Goal: Task Accomplishment & Management: Manage account settings

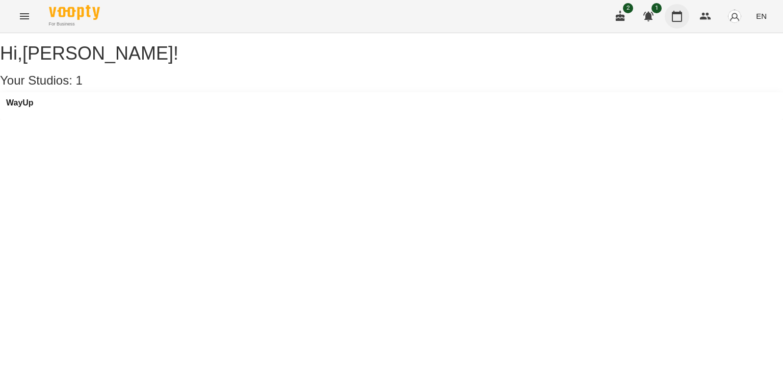
click at [677, 14] on icon "button" at bounding box center [677, 16] width 10 height 11
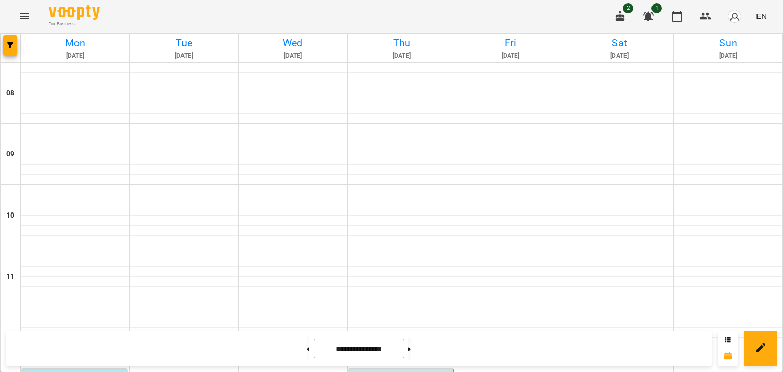
scroll to position [440, 0]
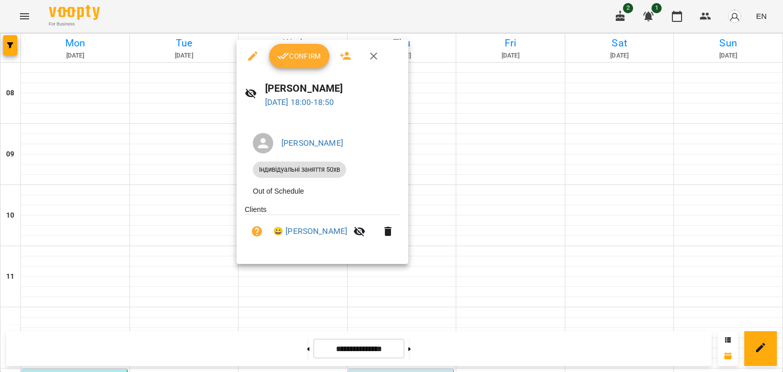
click at [296, 48] on button "Confirm" at bounding box center [299, 56] width 60 height 24
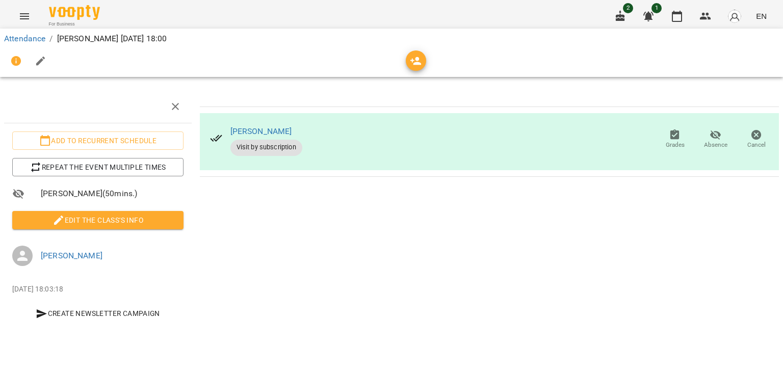
click at [108, 220] on span "Edit the class's Info" at bounding box center [97, 220] width 155 height 12
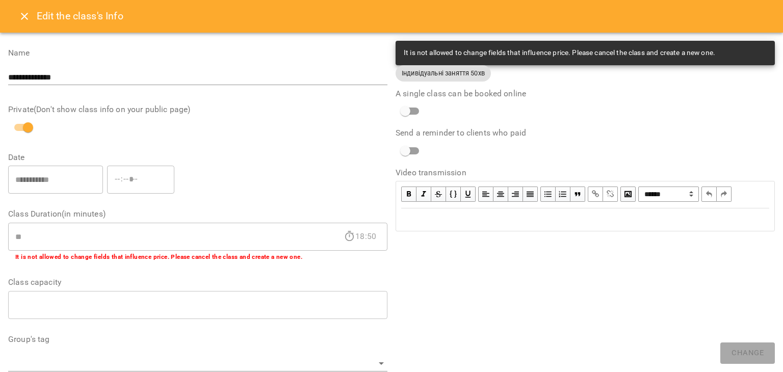
scroll to position [306, 0]
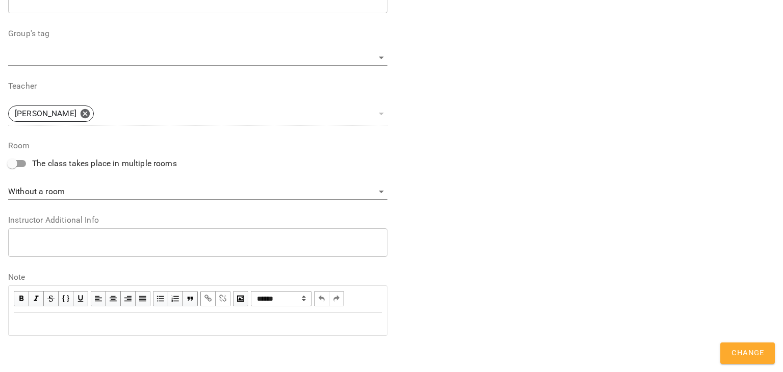
click at [70, 331] on div "Edit text" at bounding box center [197, 323] width 377 height 21
click at [740, 351] on span "Change" at bounding box center [747, 353] width 32 height 13
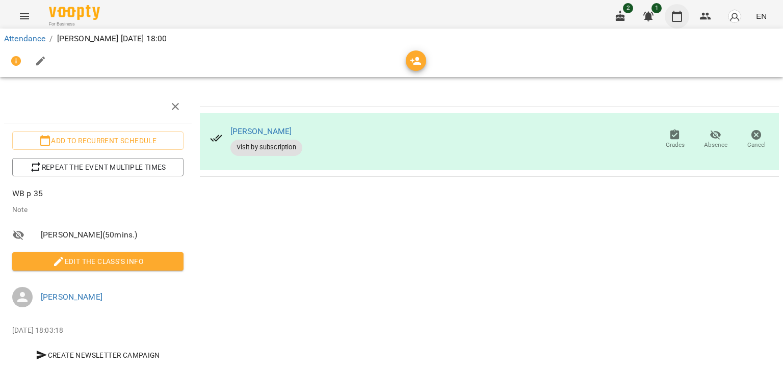
click at [675, 14] on icon "button" at bounding box center [677, 16] width 12 height 12
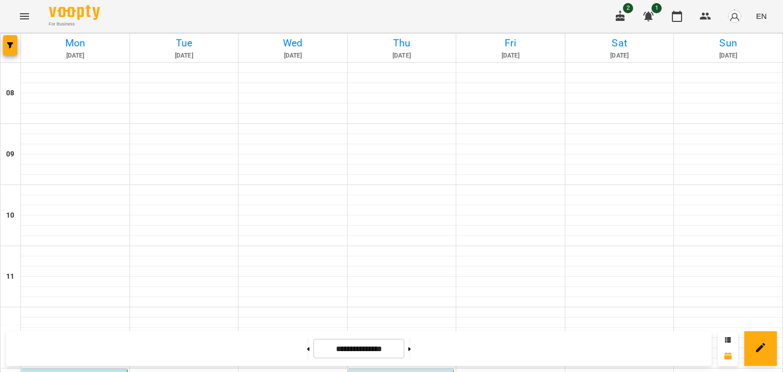
scroll to position [204, 0]
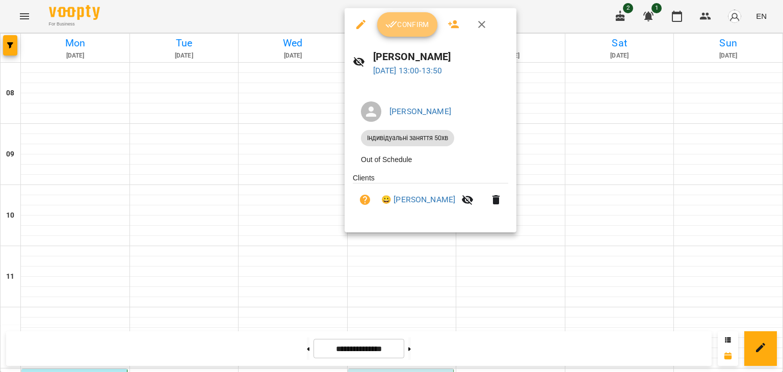
click at [403, 15] on button "Confirm" at bounding box center [407, 24] width 60 height 24
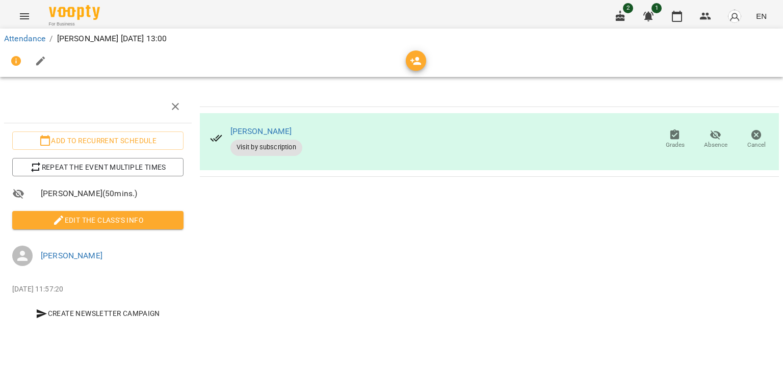
click at [142, 217] on span "Edit the class's Info" at bounding box center [97, 220] width 155 height 12
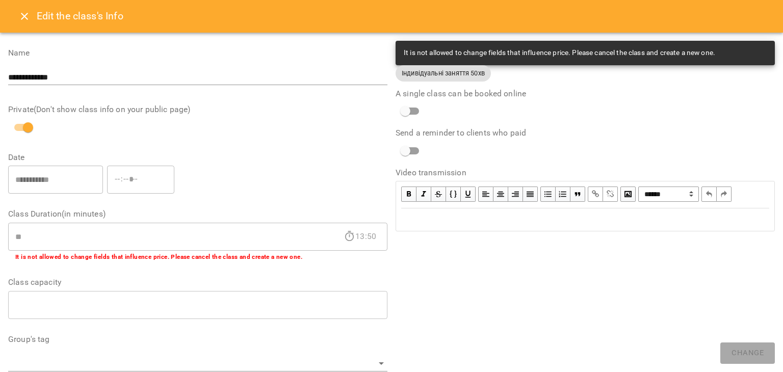
scroll to position [306, 0]
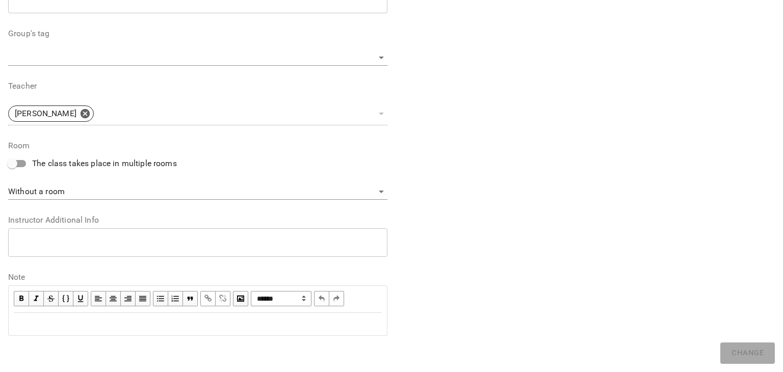
click at [102, 318] on div "Edit text" at bounding box center [198, 324] width 368 height 12
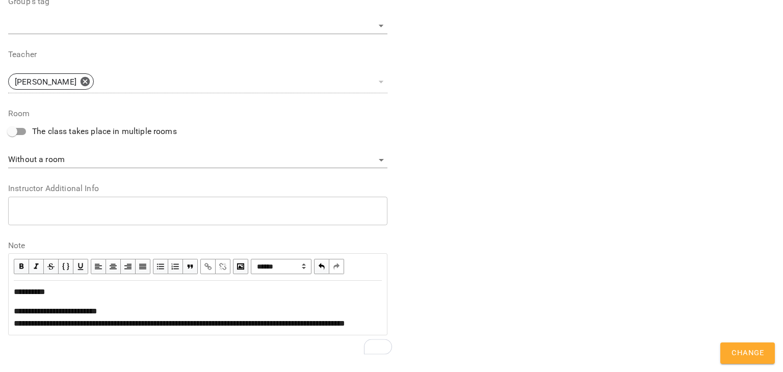
scroll to position [404, 0]
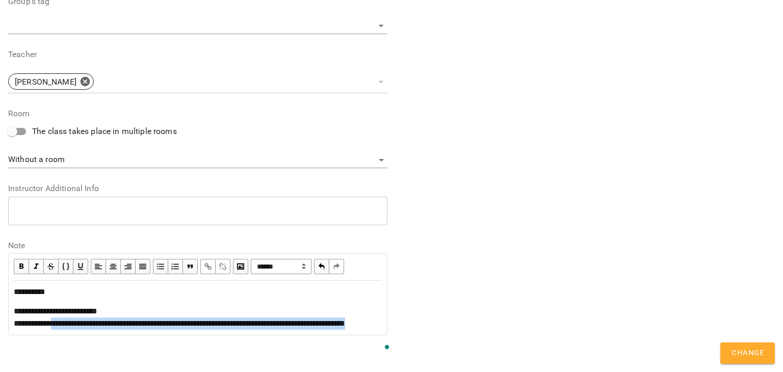
drag, startPoint x: 61, startPoint y: 326, endPoint x: 15, endPoint y: 312, distance: 47.7
click at [15, 312] on div "**********" at bounding box center [198, 317] width 368 height 24
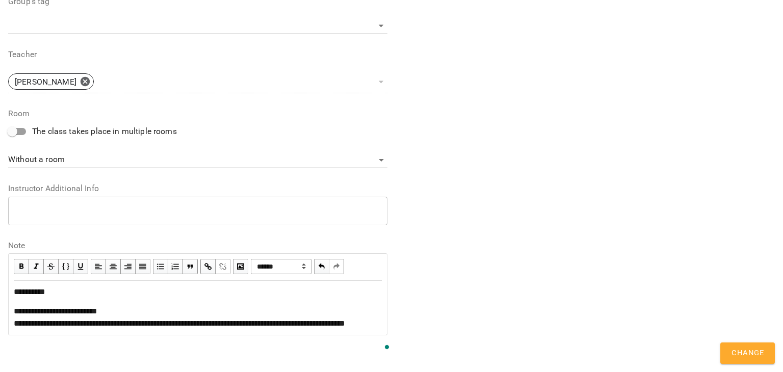
click at [206, 261] on span "button" at bounding box center [207, 266] width 11 height 11
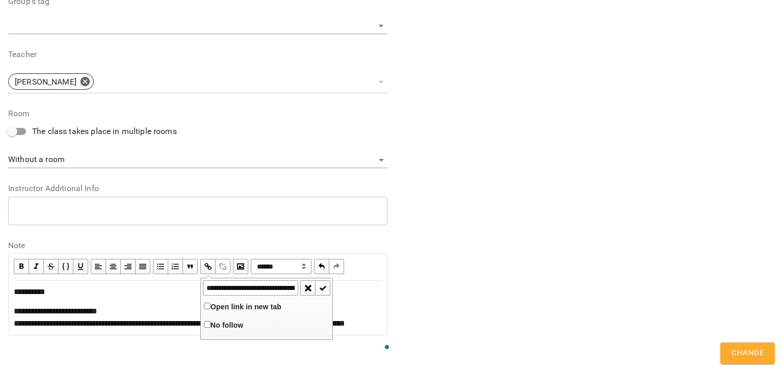
scroll to position [0, 263]
type input "**********"
click at [224, 303] on span "Open link in new tab" at bounding box center [245, 307] width 71 height 8
click at [322, 282] on span "button" at bounding box center [323, 287] width 11 height 11
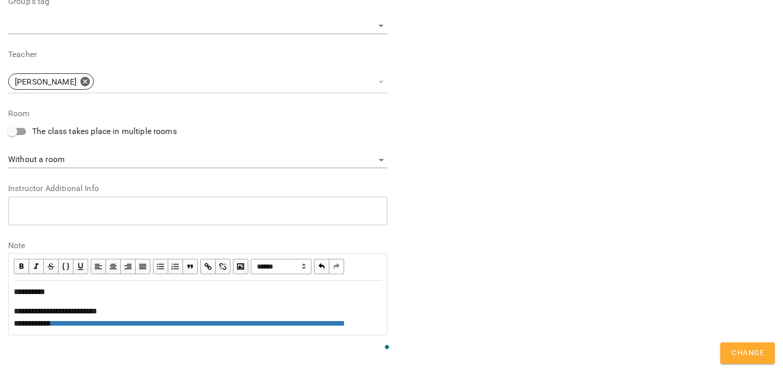
click at [207, 305] on div "**********" at bounding box center [198, 317] width 368 height 24
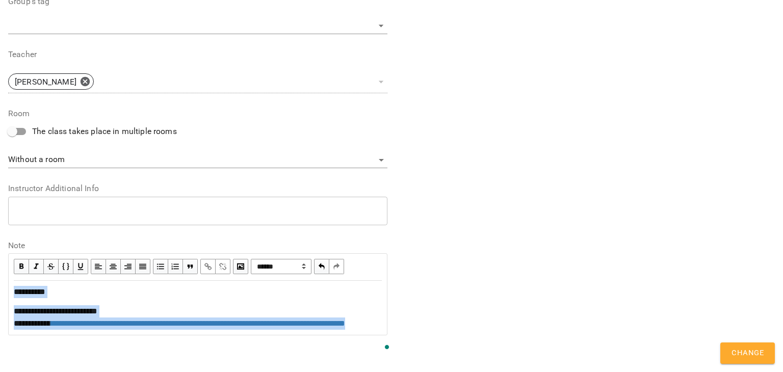
drag, startPoint x: 83, startPoint y: 324, endPoint x: 10, endPoint y: 259, distance: 97.8
click at [10, 281] on div "**********" at bounding box center [197, 307] width 377 height 53
copy div "**********"
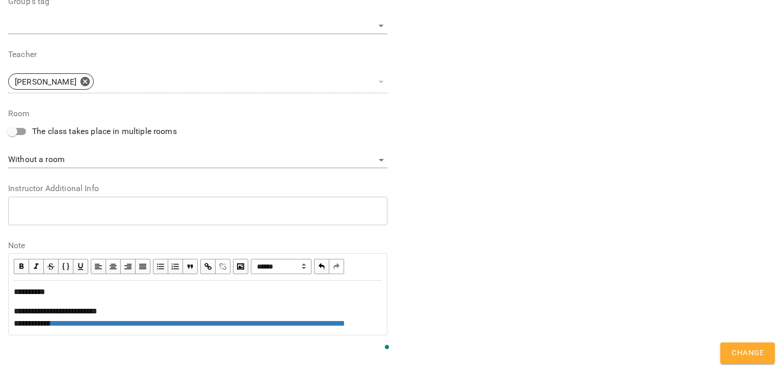
click at [663, 184] on div "**********" at bounding box center [584, 23] width 387 height 649
click at [766, 353] on button "Change" at bounding box center [747, 352] width 55 height 21
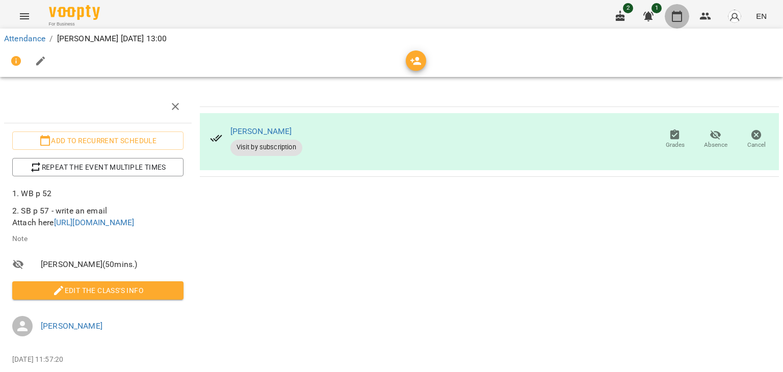
click at [671, 13] on button "button" at bounding box center [677, 16] width 24 height 24
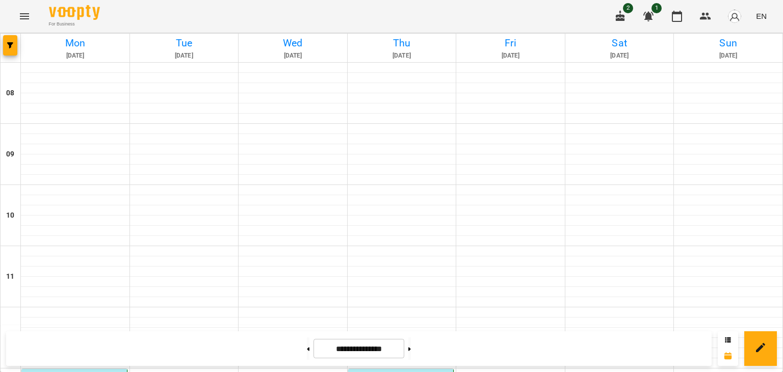
scroll to position [306, 0]
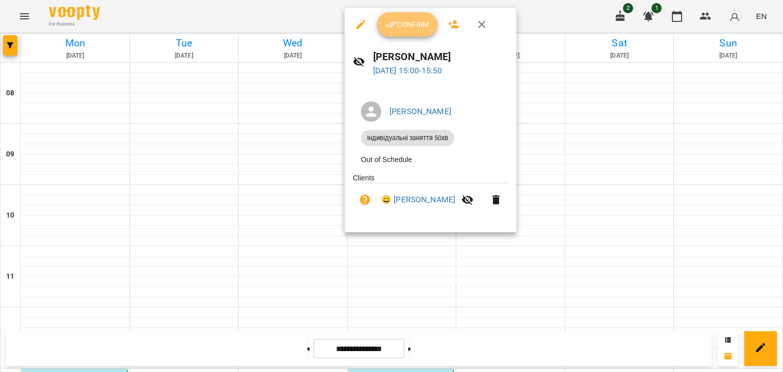
click at [396, 27] on icon "button" at bounding box center [391, 24] width 12 height 12
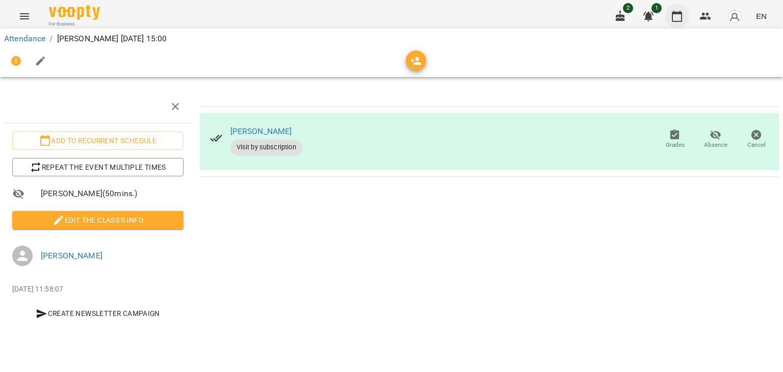
click at [679, 14] on icon "button" at bounding box center [677, 16] width 12 height 12
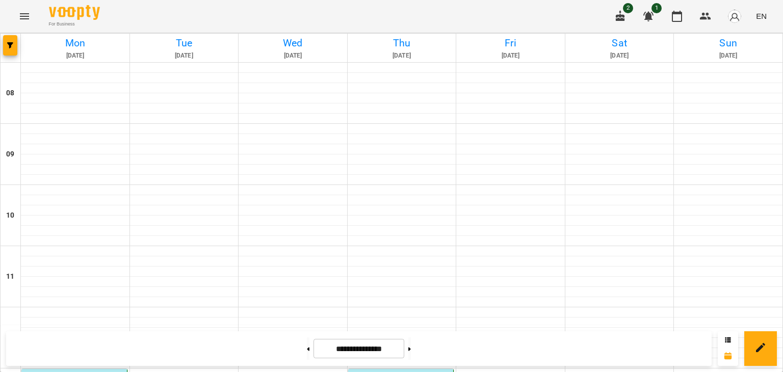
scroll to position [255, 0]
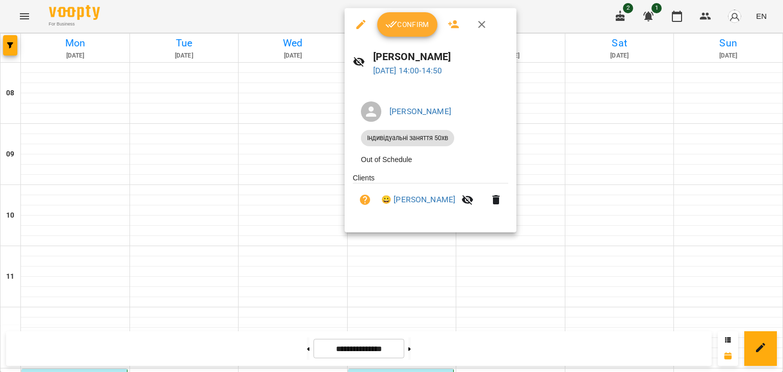
click at [415, 34] on button "Confirm" at bounding box center [407, 24] width 60 height 24
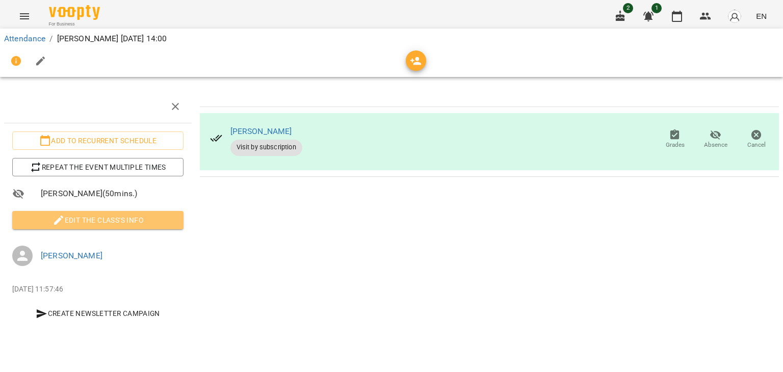
click at [148, 212] on button "Edit the class's Info" at bounding box center [97, 220] width 171 height 18
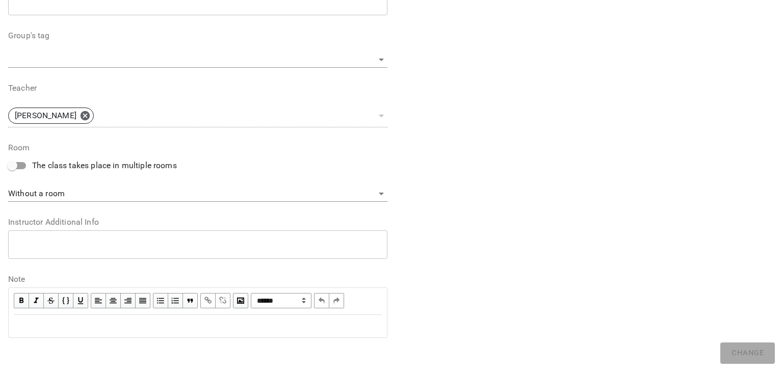
scroll to position [306, 0]
click at [115, 318] on div "Edit text" at bounding box center [198, 324] width 368 height 12
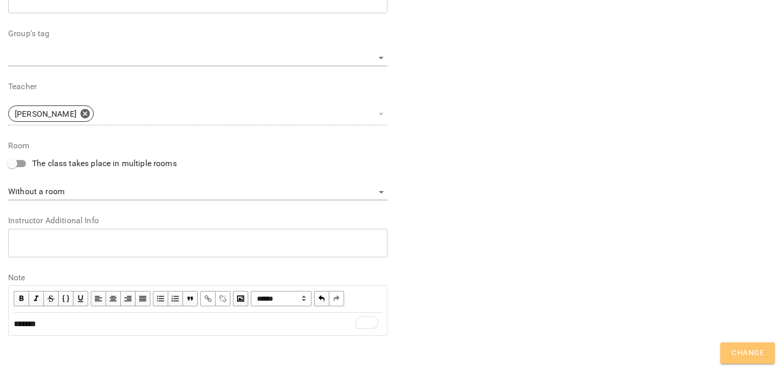
click at [727, 356] on button "Change" at bounding box center [747, 352] width 55 height 21
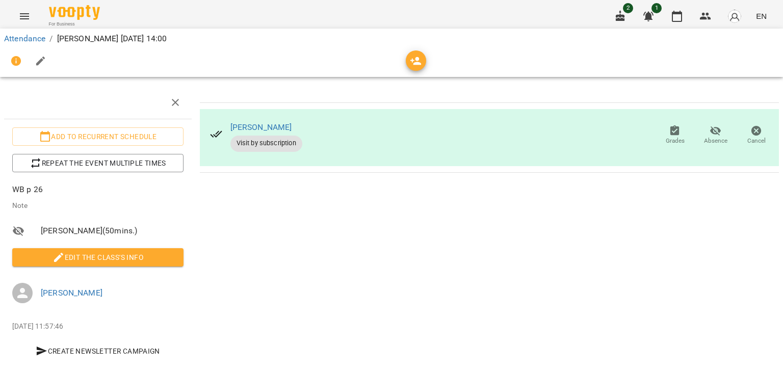
scroll to position [0, 0]
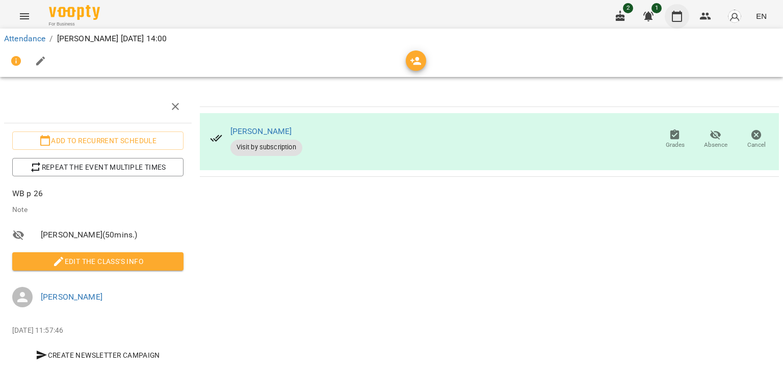
click at [676, 14] on icon "button" at bounding box center [677, 16] width 12 height 12
